Goal: Task Accomplishment & Management: Manage account settings

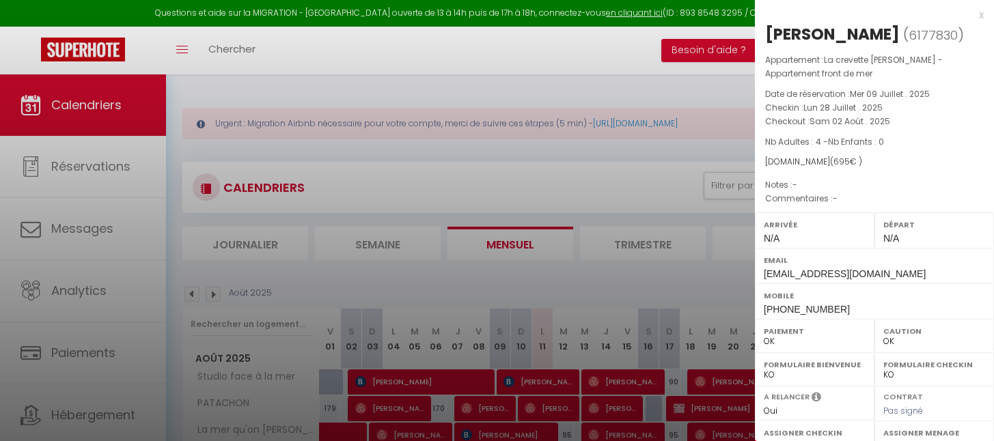
select select "0"
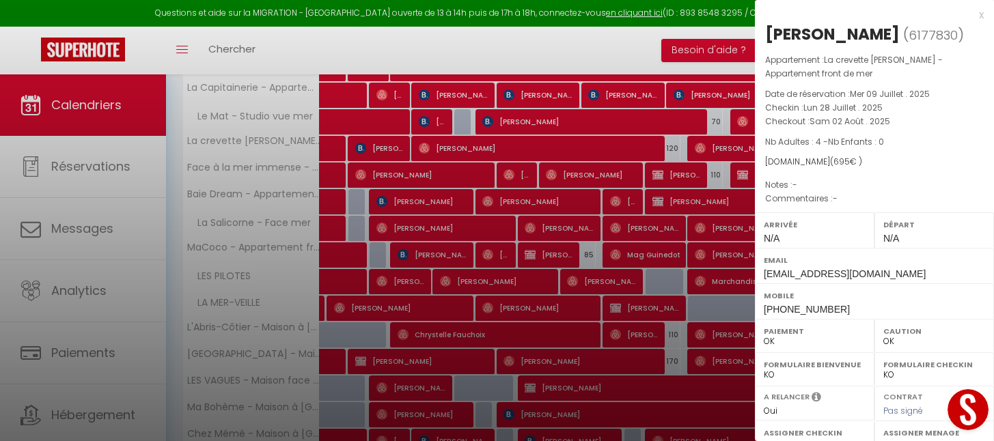
click at [965, 16] on div "x" at bounding box center [869, 15] width 229 height 16
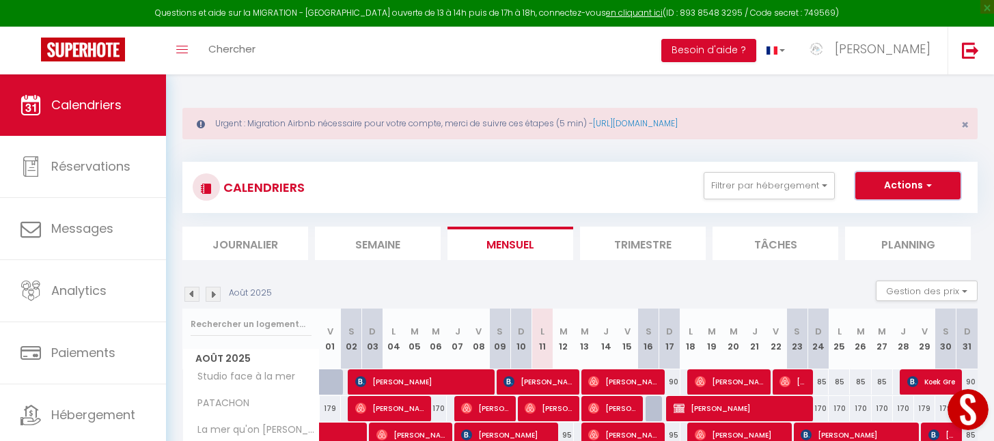
click at [920, 191] on button "Actions" at bounding box center [907, 185] width 105 height 27
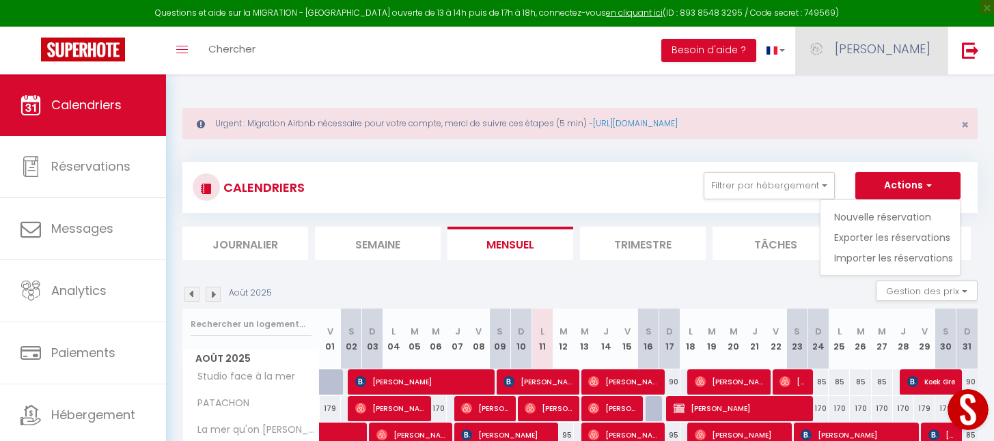
click at [917, 44] on span "[PERSON_NAME]" at bounding box center [883, 48] width 96 height 17
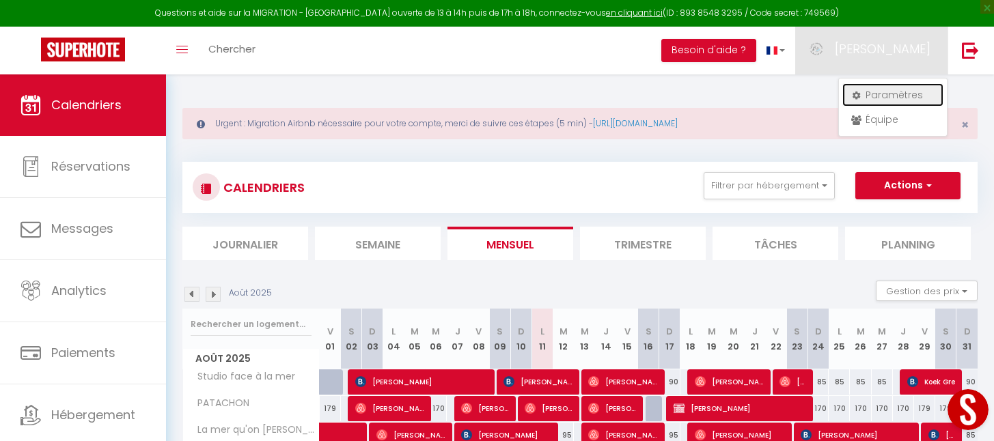
click at [896, 99] on link "Paramètres" at bounding box center [892, 94] width 101 height 23
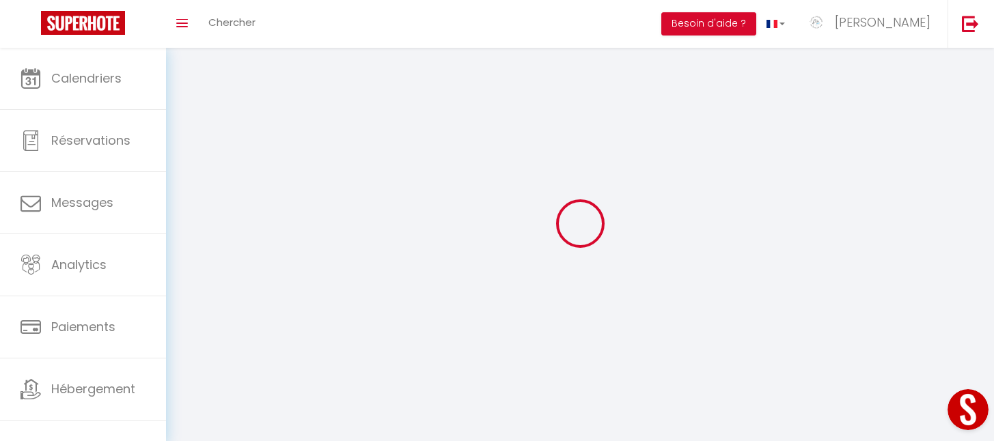
type input "[PERSON_NAME]"
type input "Joly"
type input "0616235565"
type input "[STREET_ADDRESS]"
type input "80410"
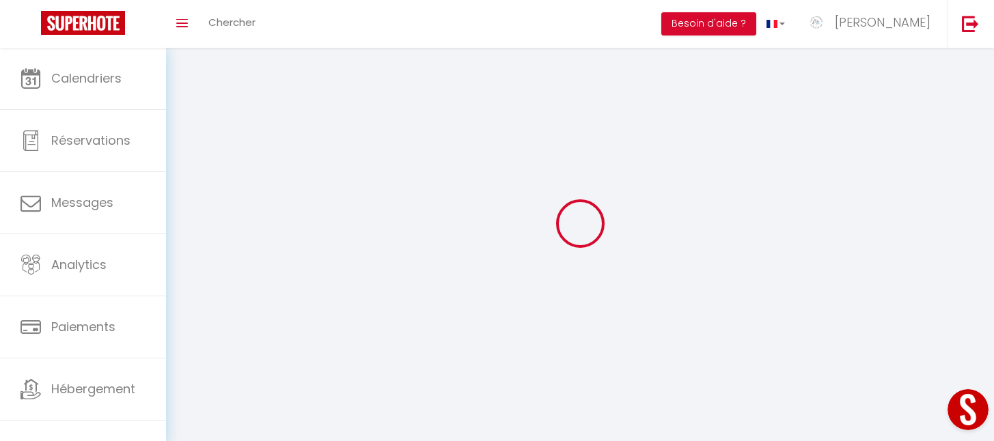
type input "Cayeux sur mer"
type input "ZawryfRktjpDZH9WBmmqKpc3X"
type input "P1xgbcgVdZkCkuYnb6RR4pp8J"
type input "[URL][DOMAIN_NAME]"
select select "28"
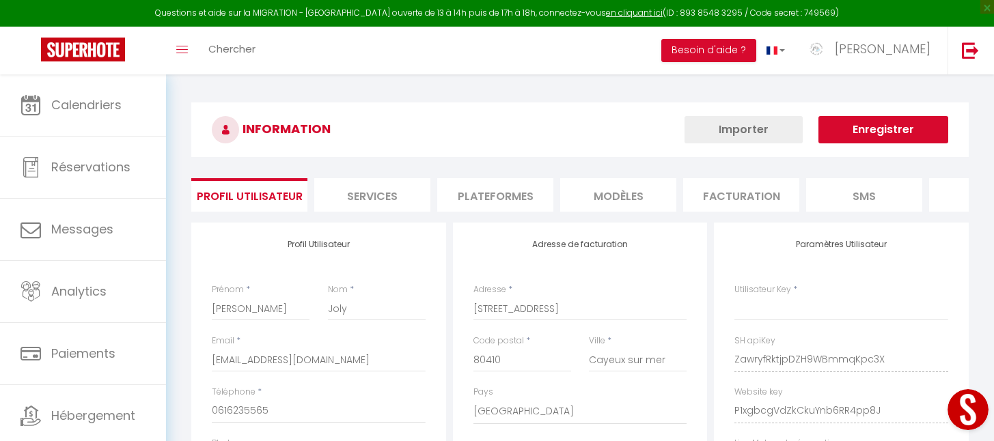
type input "ZawryfRktjpDZH9WBmmqKpc3X"
type input "P1xgbcgVdZkCkuYnb6RR4pp8J"
type input "[URL][DOMAIN_NAME]"
select select "fr"
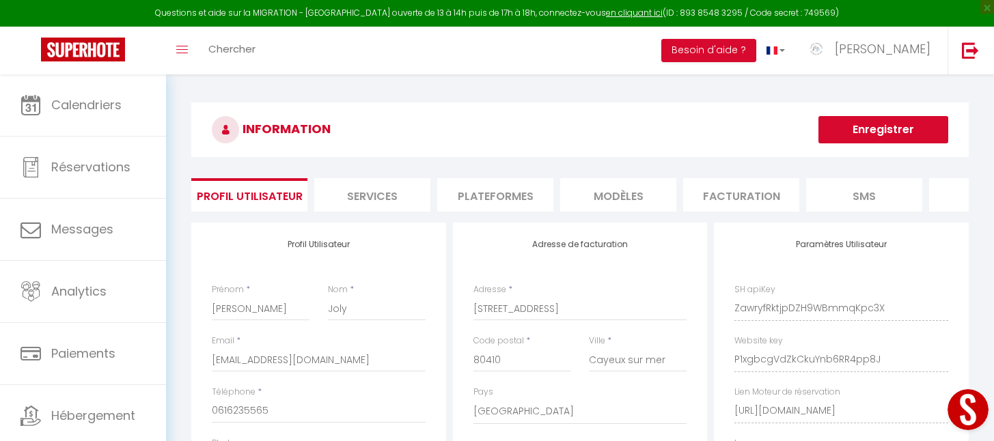
click at [495, 193] on li "Plateformes" at bounding box center [495, 194] width 116 height 33
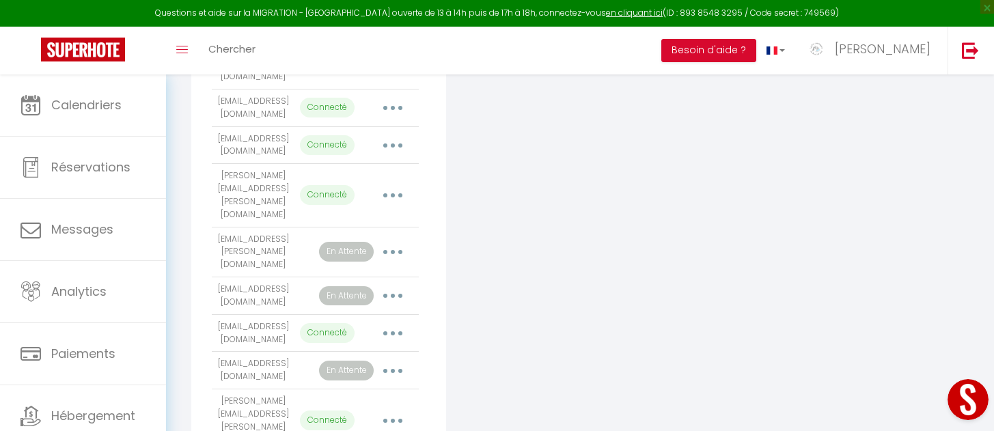
scroll to position [1142, 0]
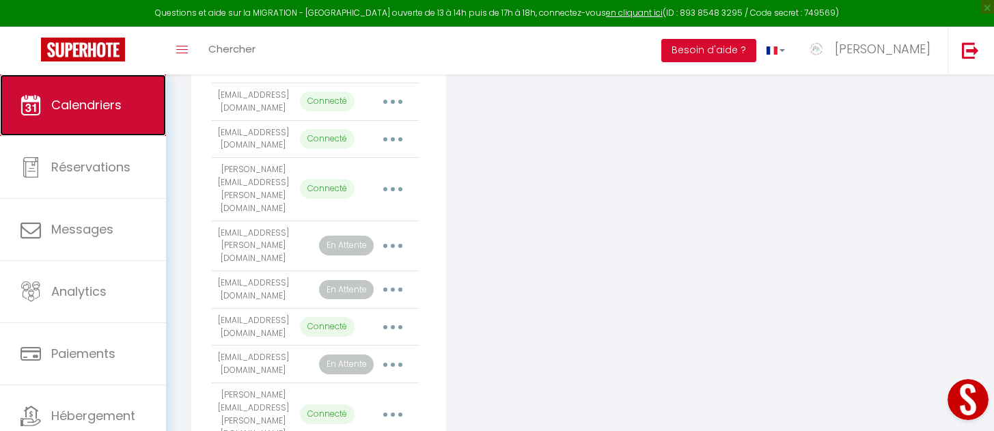
click at [126, 108] on link "Calendriers" at bounding box center [83, 104] width 166 height 61
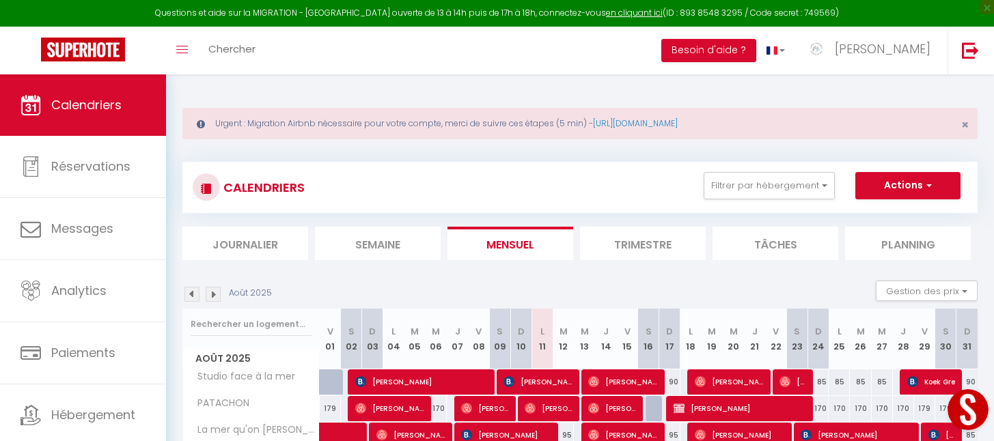
click at [212, 288] on img at bounding box center [213, 294] width 15 height 15
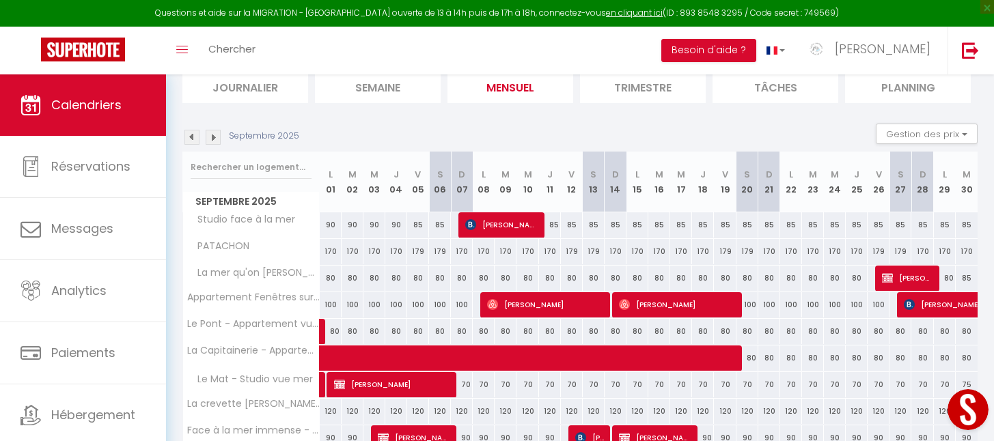
scroll to position [284, 0]
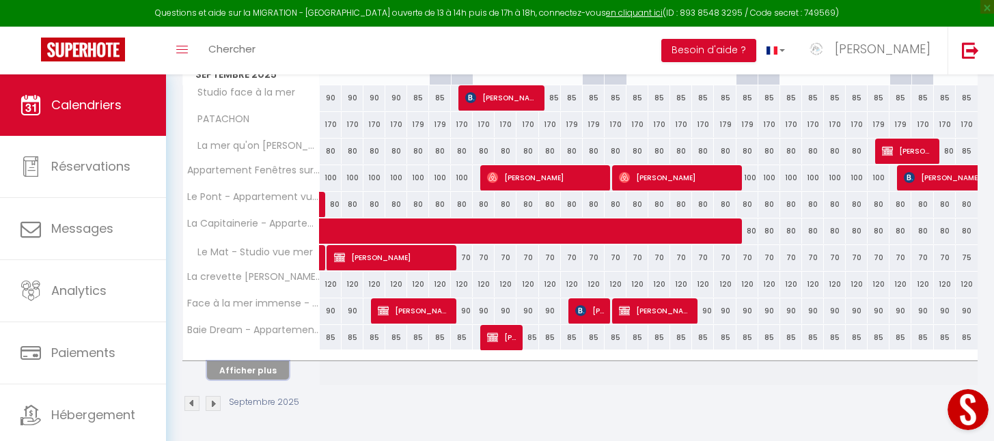
click at [233, 373] on button "Afficher plus" at bounding box center [248, 370] width 82 height 18
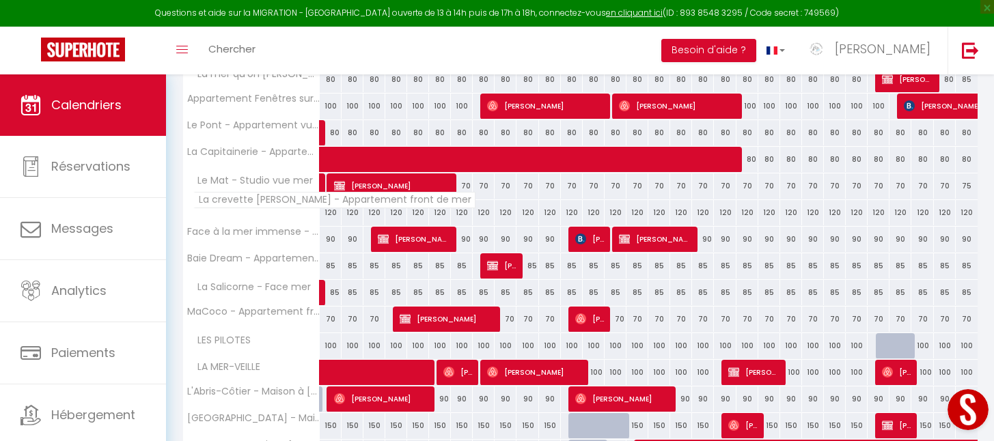
scroll to position [0, 0]
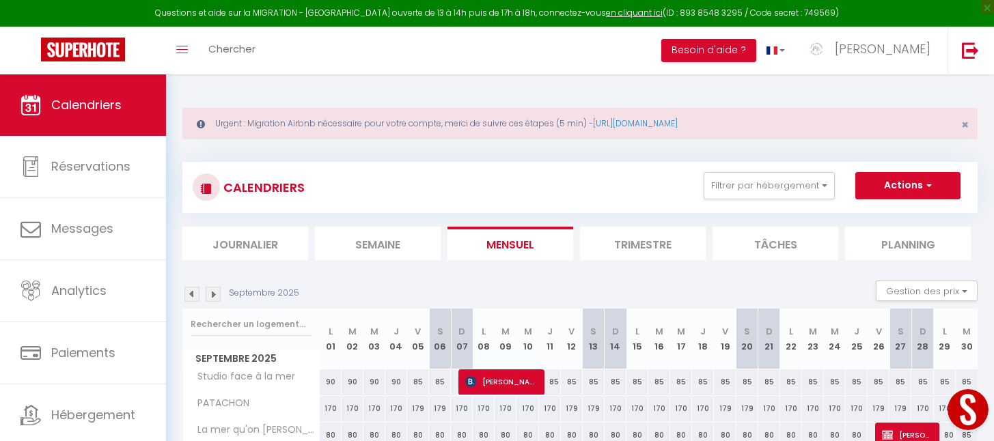
click at [191, 294] on img at bounding box center [191, 294] width 15 height 15
